Goal: Check status: Check status

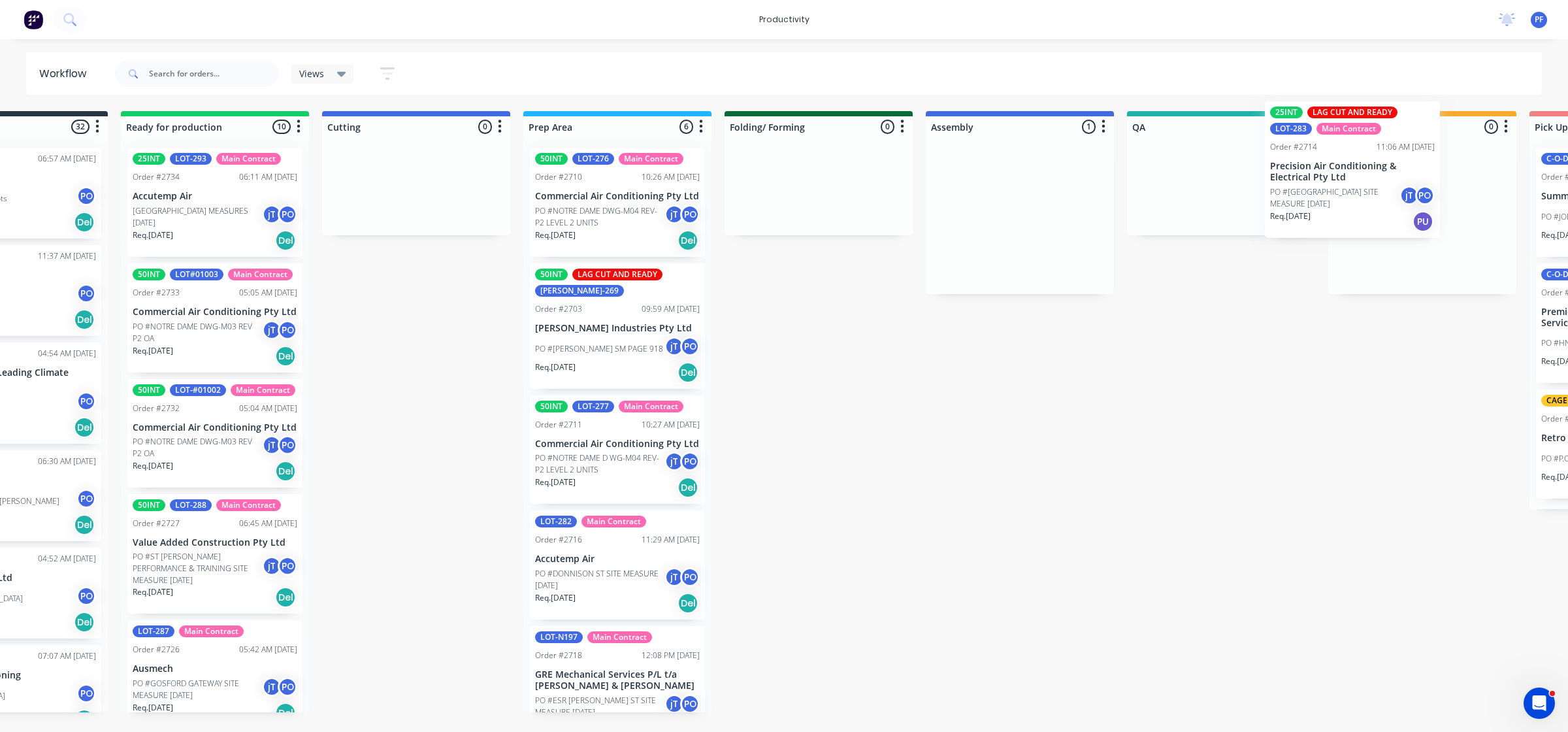
scroll to position [0, 148]
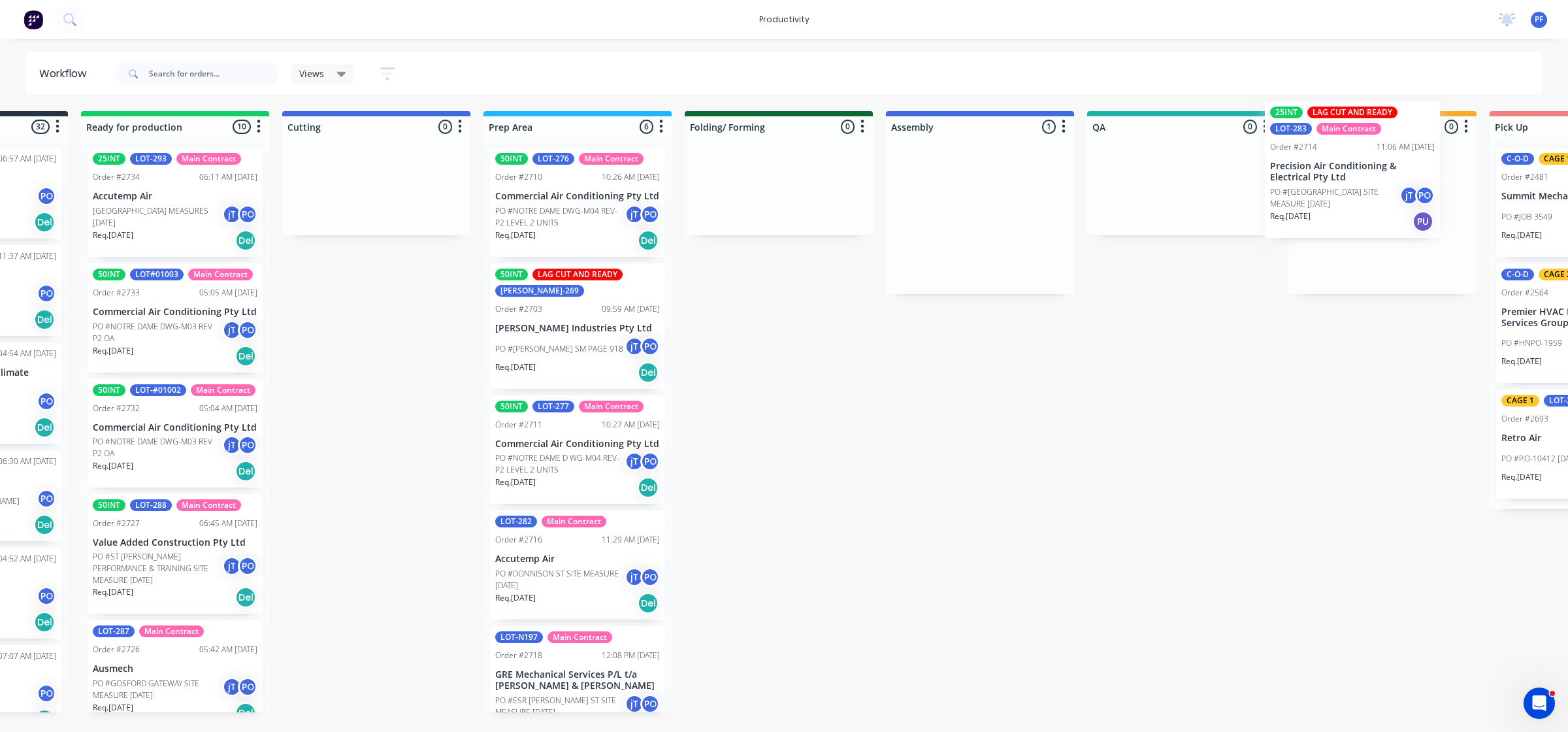
drag, startPoint x: 1124, startPoint y: 216, endPoint x: 1355, endPoint y: 171, distance: 235.3
click at [1355, 171] on div "Submitted 32 Order #240 06:57 AM 27/09/24 Retro Air PO #Freshwater Apts PO Req.…" at bounding box center [1121, 411] width 2558 height 601
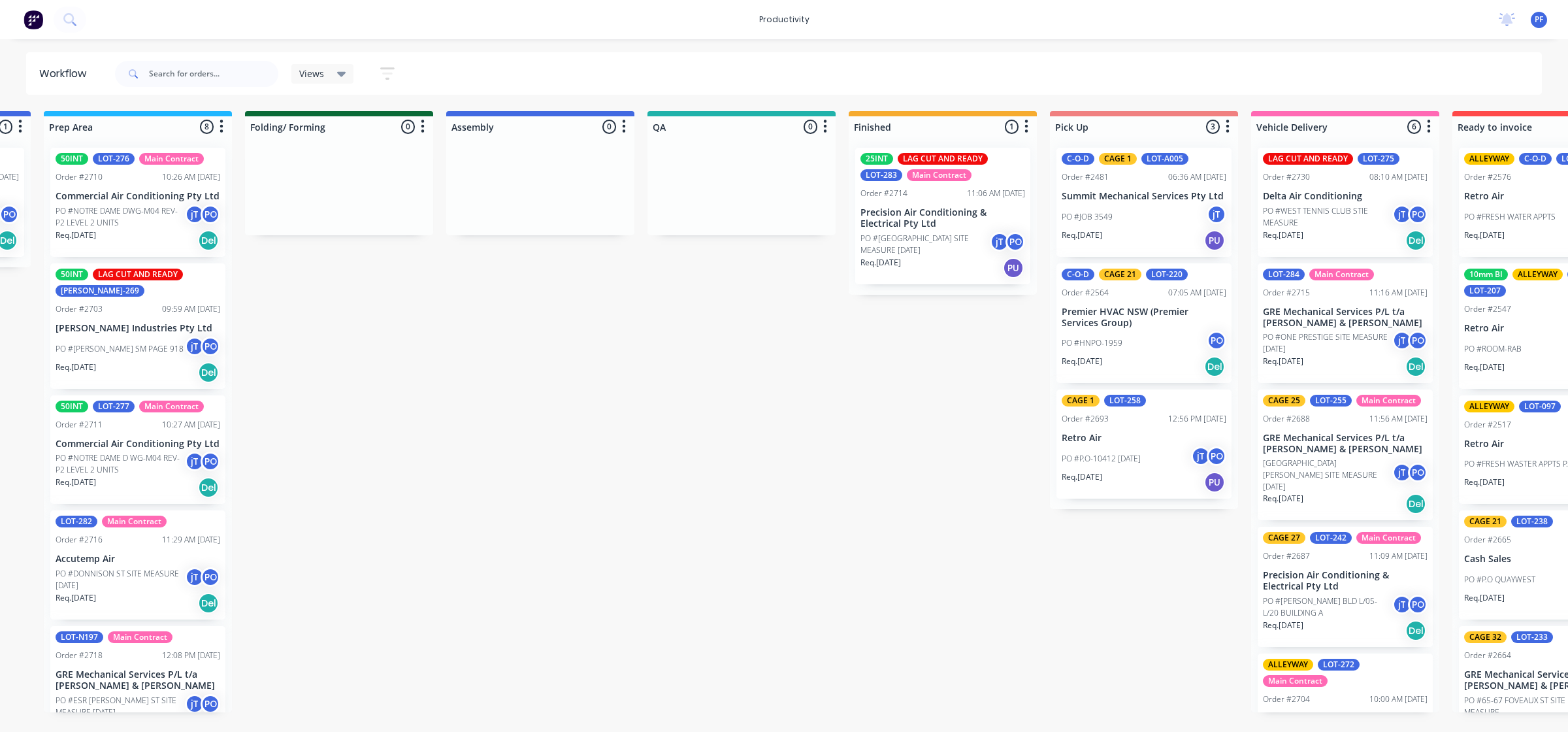
scroll to position [0, 586]
click at [930, 232] on div "25INT LAG CUT AND READY LOT-283 Main Contract Order #2714 11:06 AM 28/08/25 Pre…" at bounding box center [945, 216] width 188 height 157
click at [977, 235] on p "PO #[GEOGRAPHIC_DATA] SITE MEASURE [DATE]" at bounding box center [927, 244] width 129 height 24
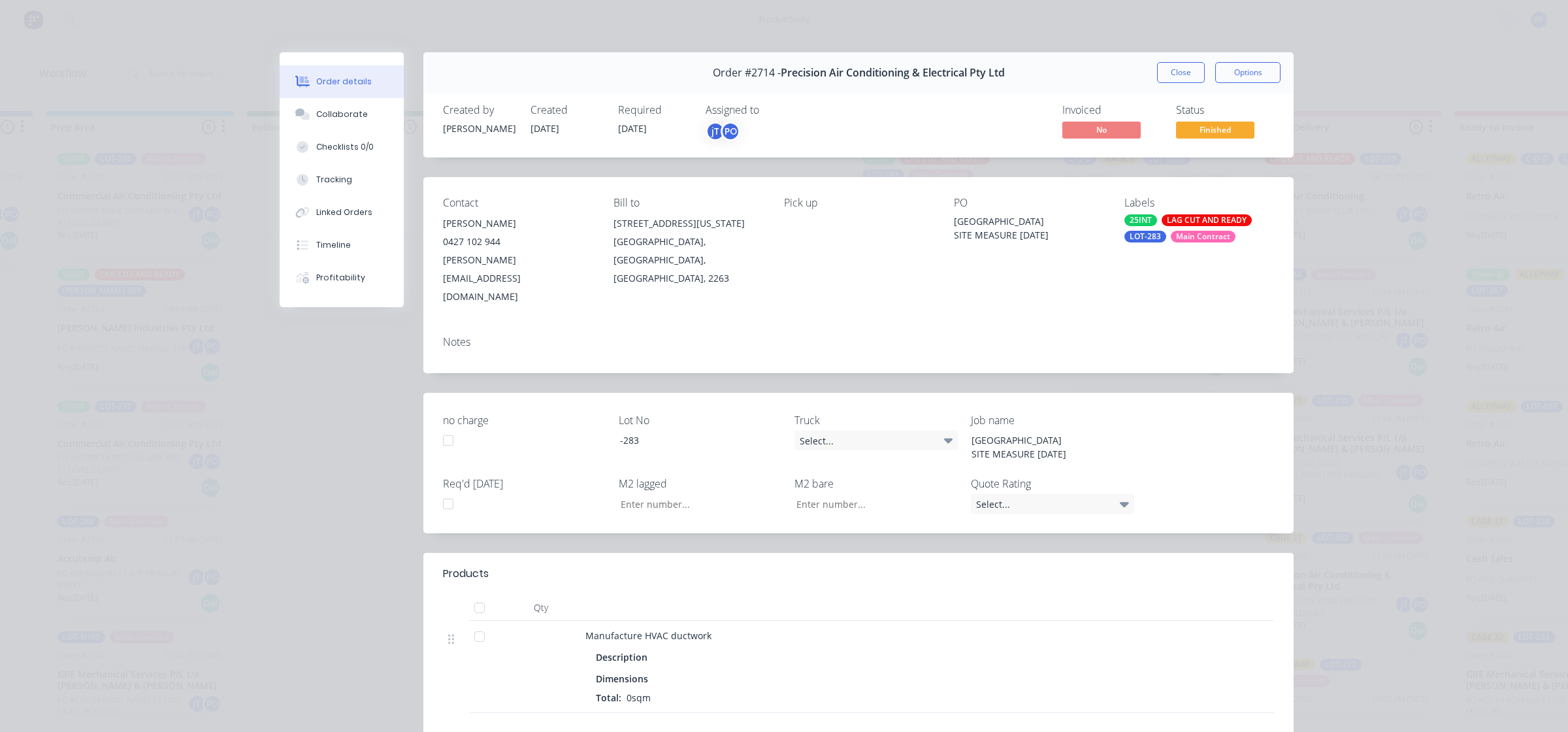
click at [1190, 219] on div "LAG CUT AND READY" at bounding box center [1206, 220] width 90 height 12
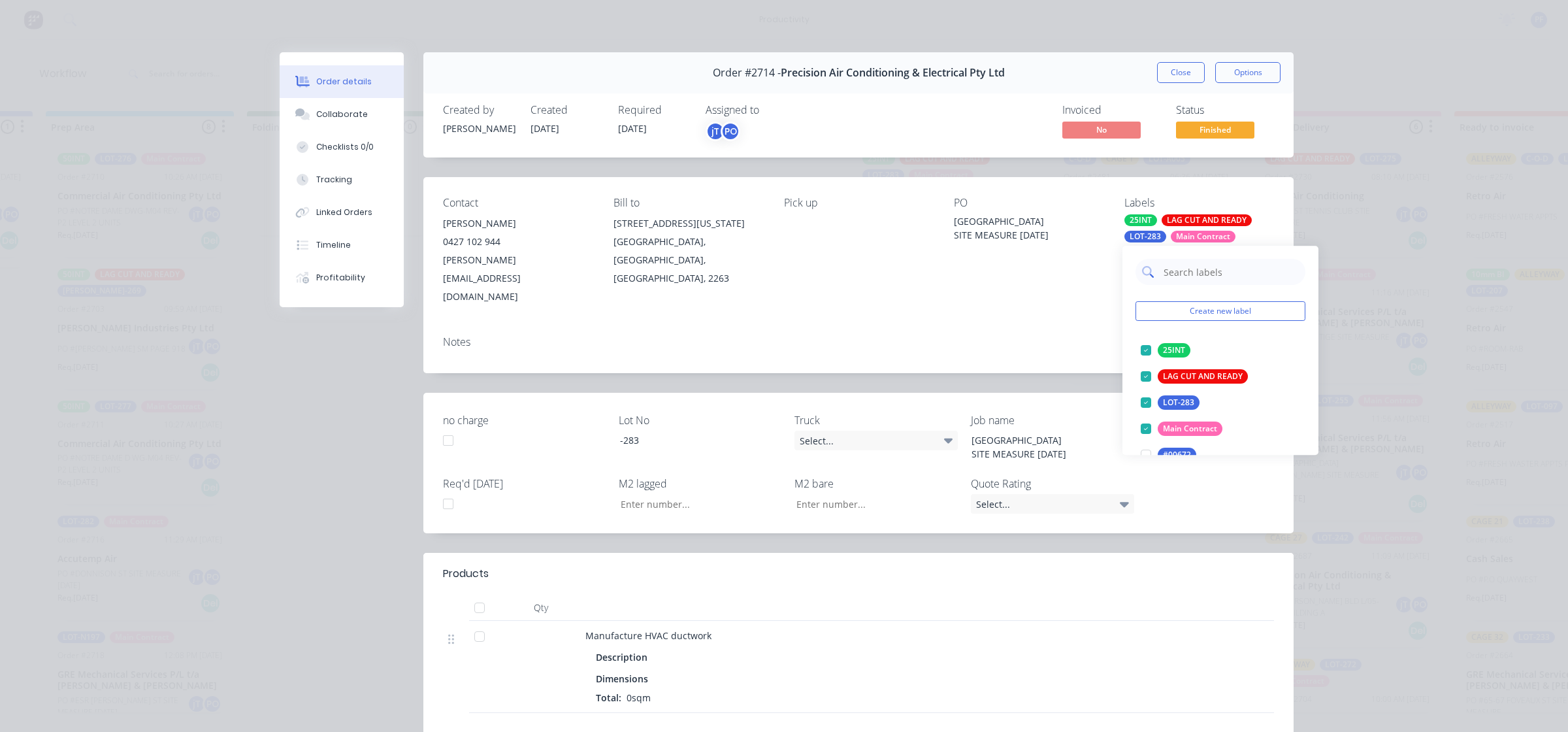
drag, startPoint x: 1208, startPoint y: 220, endPoint x: 1204, endPoint y: 273, distance: 53.2
click at [1195, 272] on input "text" at bounding box center [1231, 272] width 137 height 26
type input "cage 11"
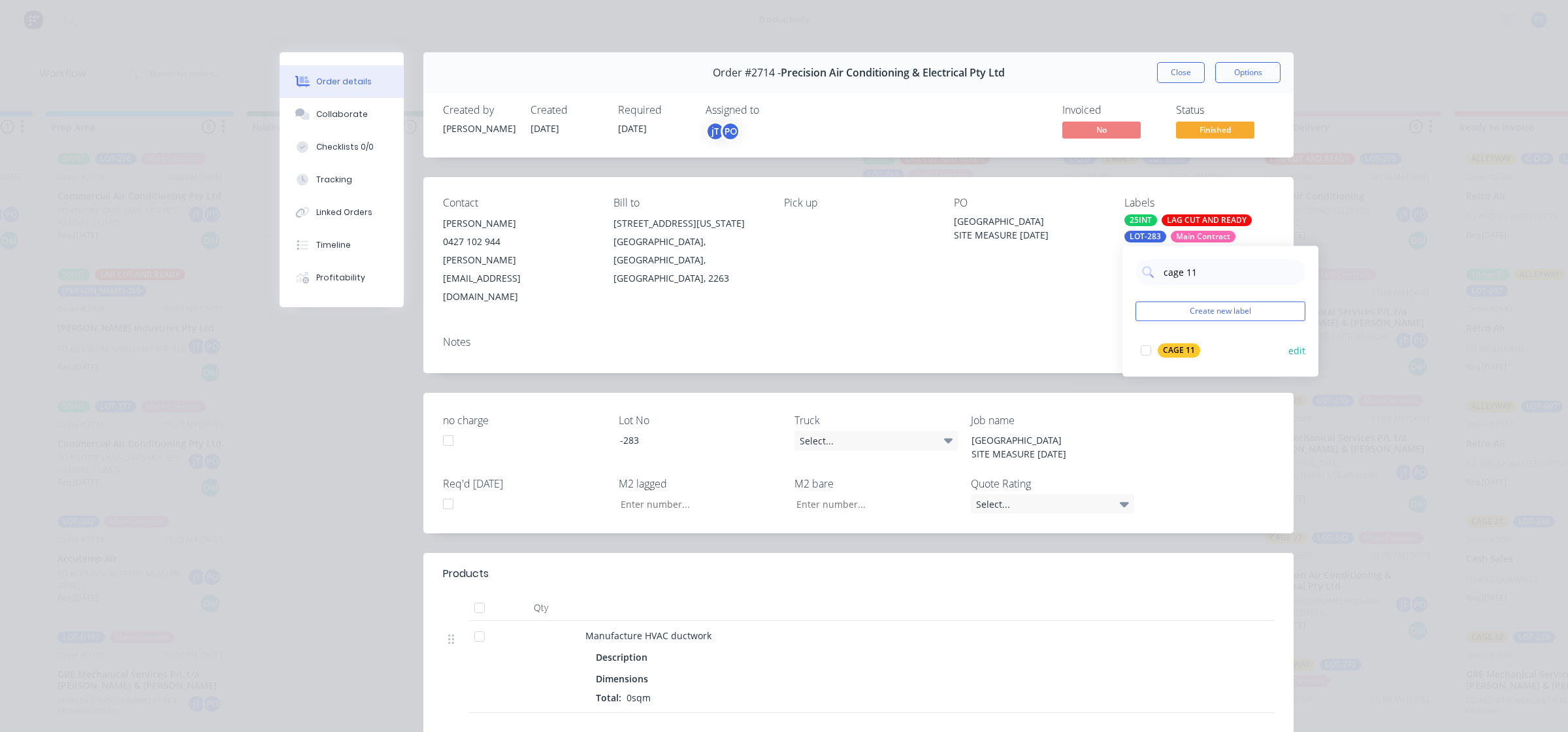
click at [1145, 345] on div at bounding box center [1146, 350] width 26 height 26
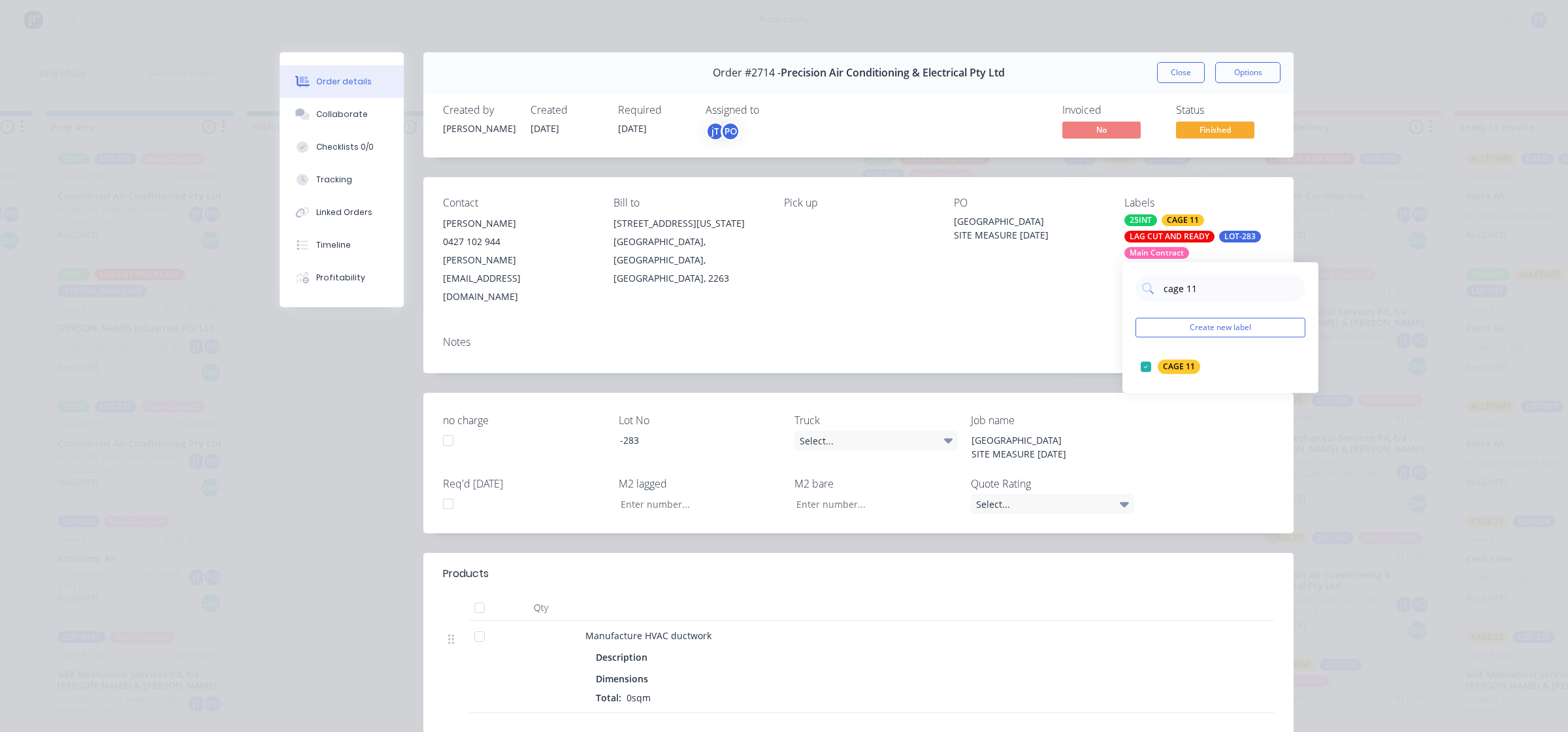
drag, startPoint x: 1000, startPoint y: 269, endPoint x: 1008, endPoint y: 264, distance: 9.4
click at [1003, 266] on div "PO WEST PORT SITE MEASURE 28-05-28" at bounding box center [1029, 251] width 150 height 109
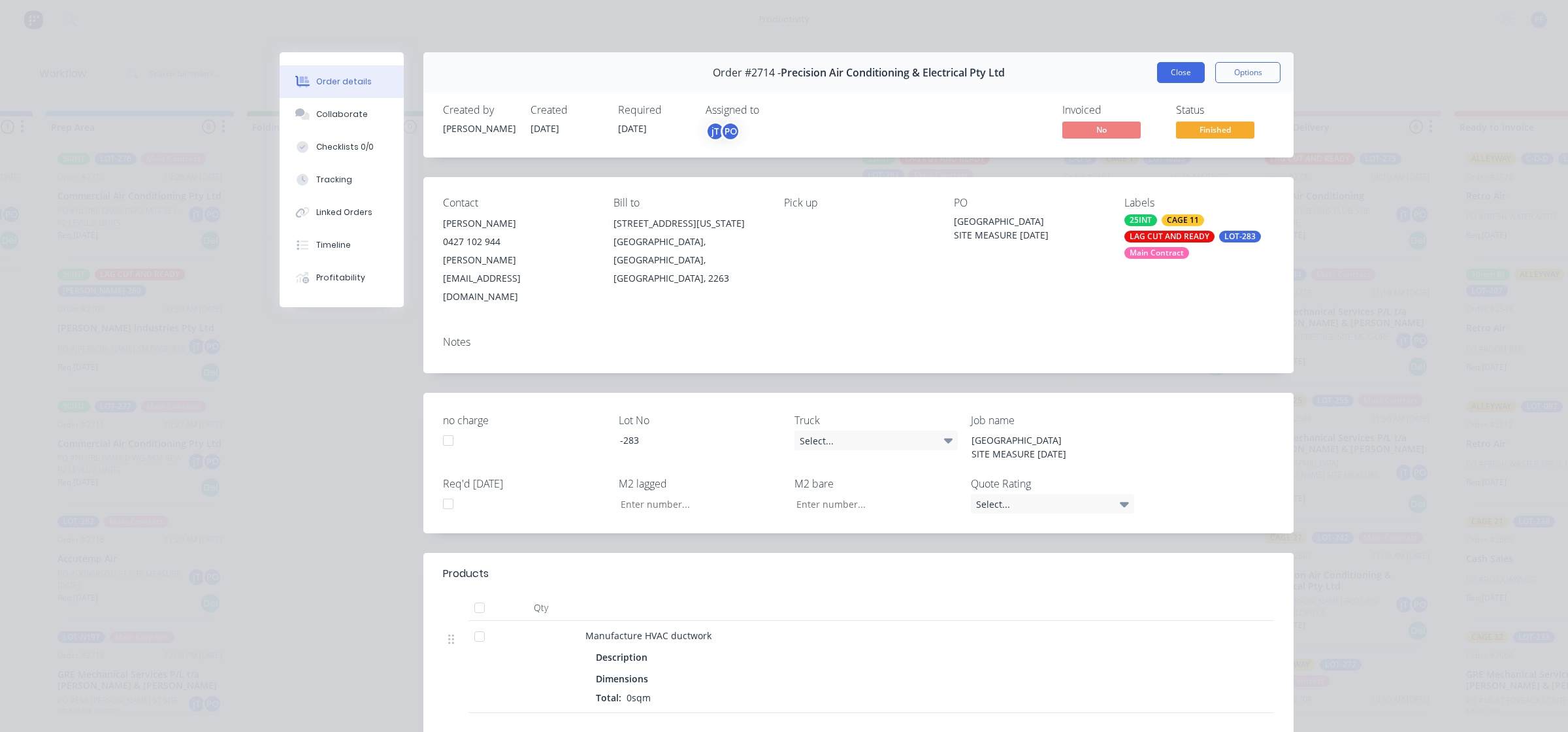
click at [1176, 69] on button "Close" at bounding box center [1180, 73] width 47 height 21
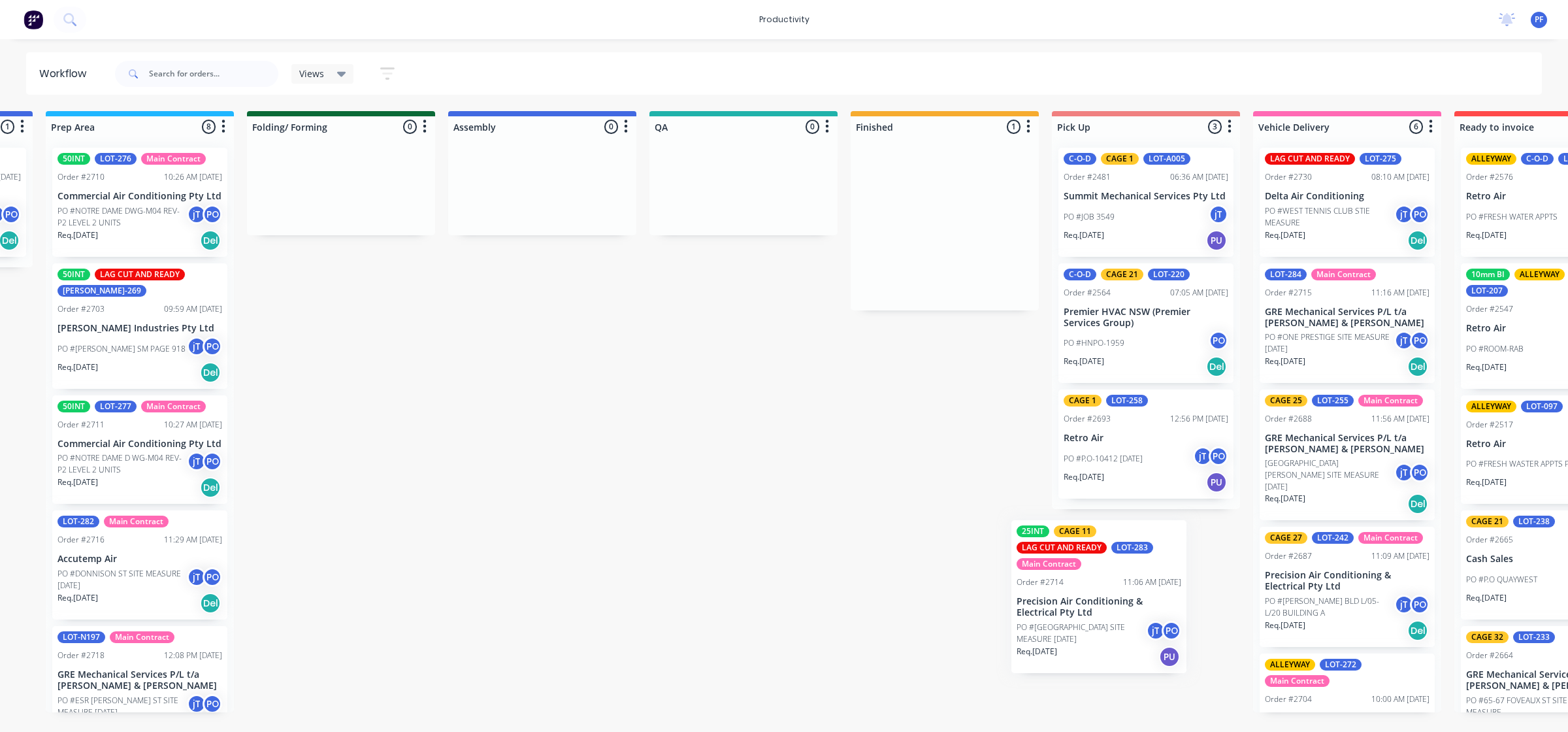
drag, startPoint x: 917, startPoint y: 232, endPoint x: 1096, endPoint y: 590, distance: 400.3
click at [1092, 592] on div "Submitted 32 Order #240 06:57 AM 27/09/24 Retro Air PO #Freshwater Apts PO Req.…" at bounding box center [683, 411] width 2558 height 601
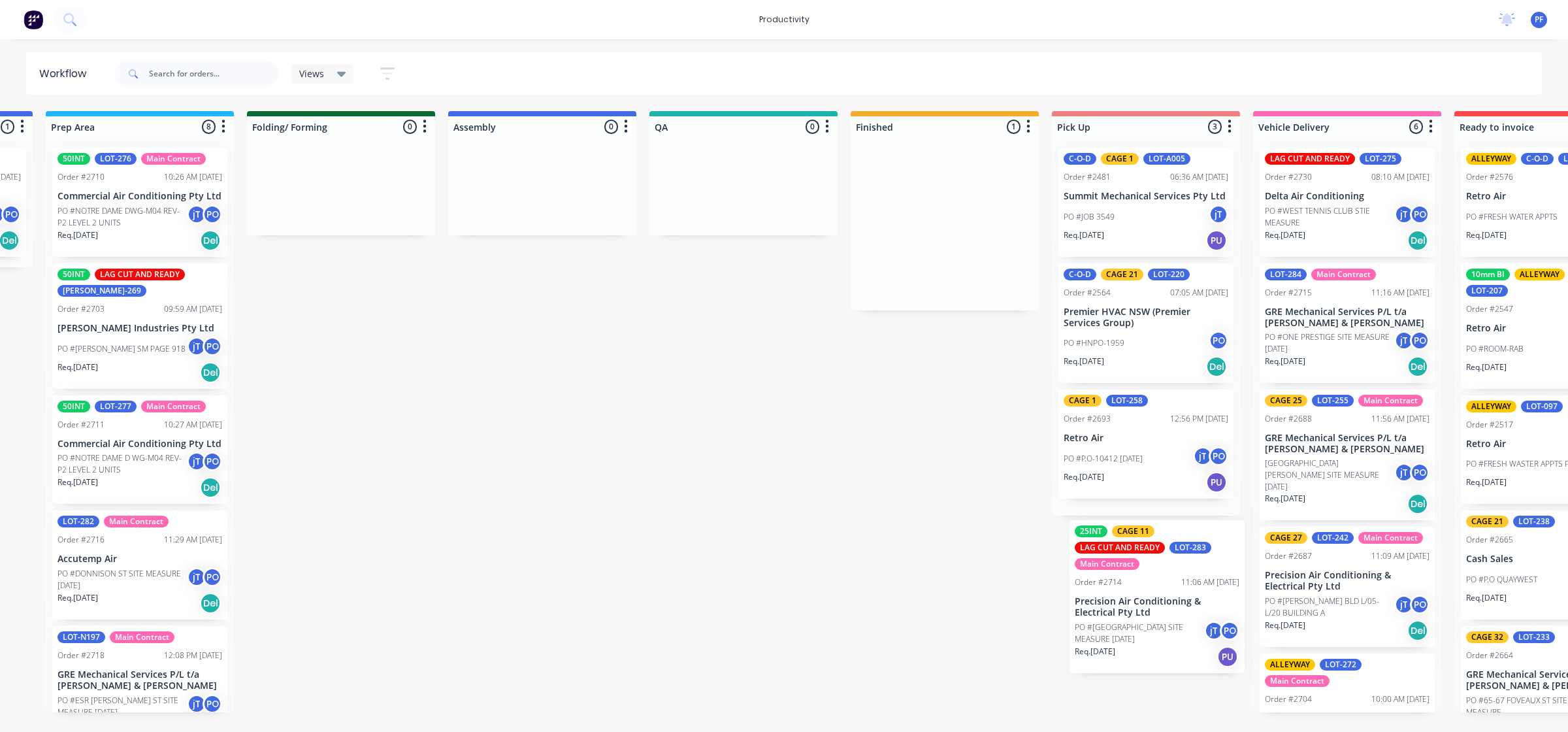
drag, startPoint x: 892, startPoint y: 224, endPoint x: 1100, endPoint y: 586, distance: 417.5
click at [1096, 590] on div "Submitted 32 Order #240 06:57 AM 27/09/24 Retro Air PO #Freshwater Apts PO Req.…" at bounding box center [683, 411] width 2558 height 601
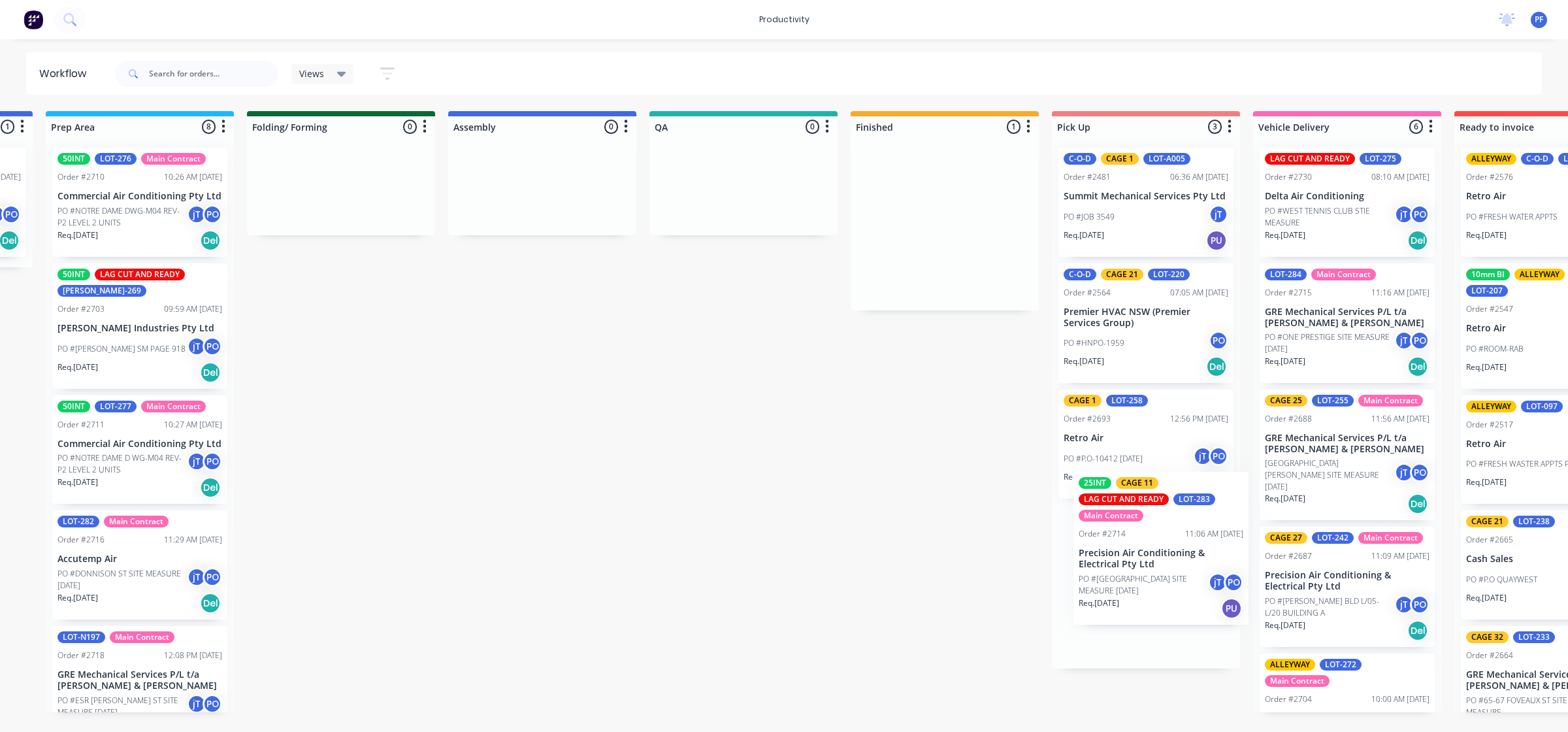
scroll to position [0, 587]
drag, startPoint x: 932, startPoint y: 212, endPoint x: 1150, endPoint y: 544, distance: 397.2
click at [1150, 544] on div "Submitted 32 Order #240 06:57 AM 27/09/24 Retro Air PO #Freshwater Apts PO Req.…" at bounding box center [682, 411] width 2558 height 601
